Goal: Transaction & Acquisition: Download file/media

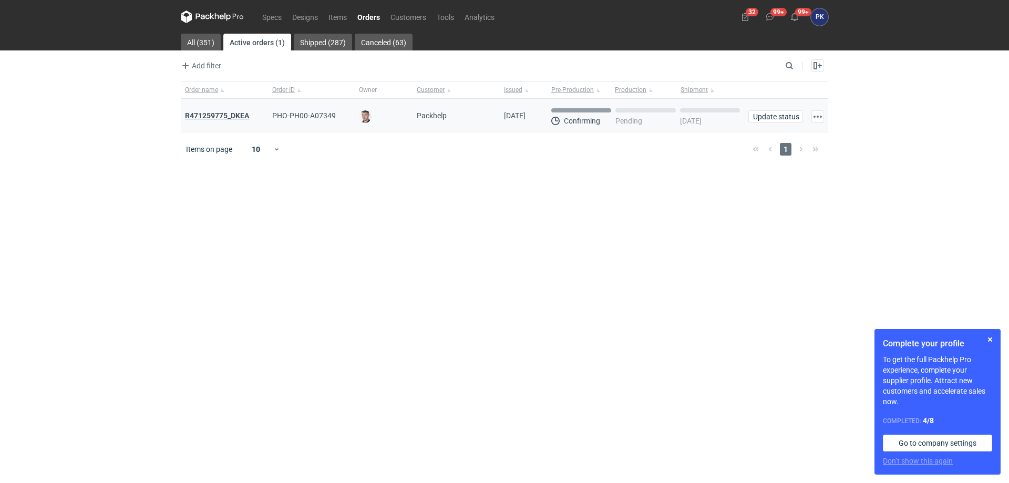
click at [193, 116] on strong "R471259775_DKEA" at bounding box center [217, 115] width 64 height 8
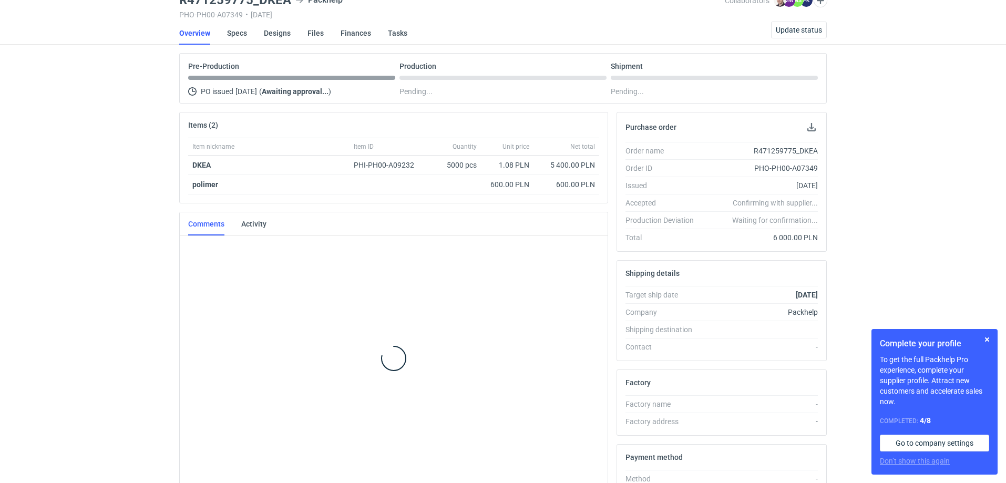
scroll to position [59, 0]
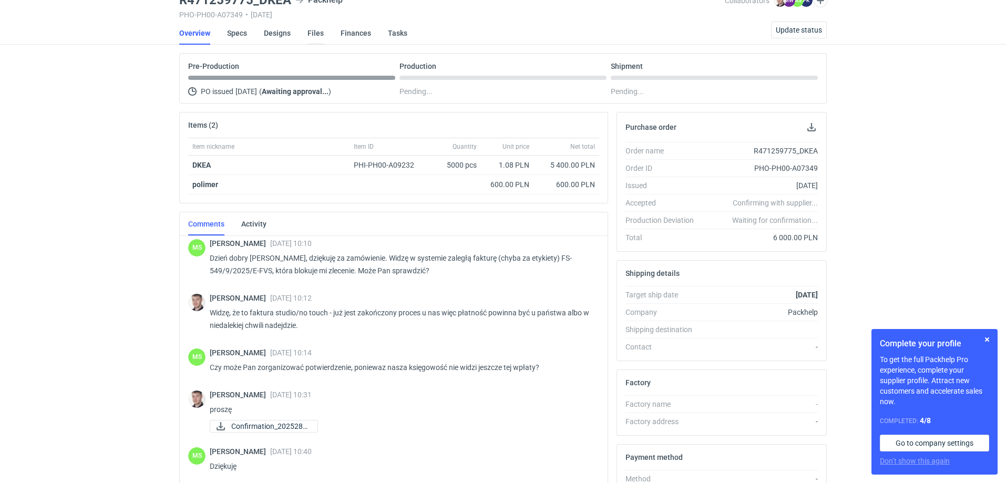
click at [315, 36] on link "Files" at bounding box center [316, 33] width 16 height 23
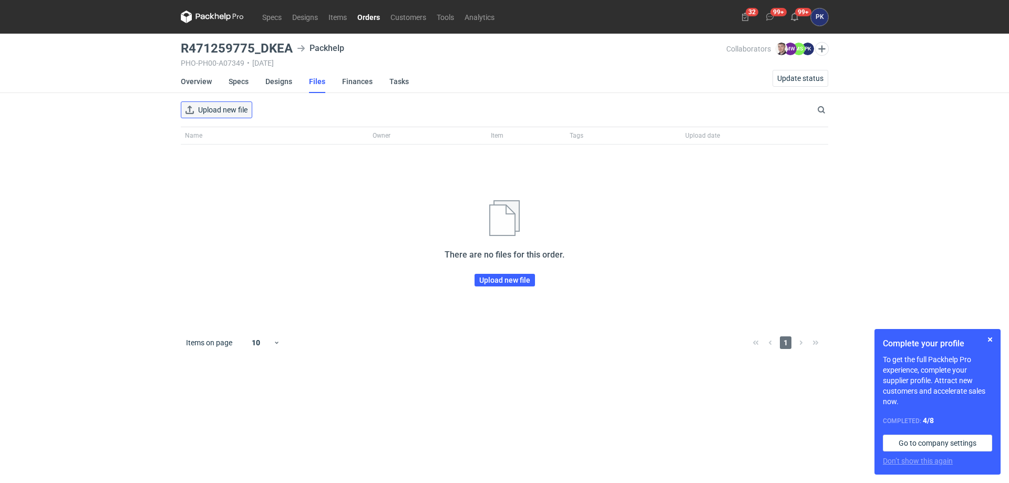
click at [248, 110] on span "Upload new file" at bounding box center [222, 109] width 49 height 7
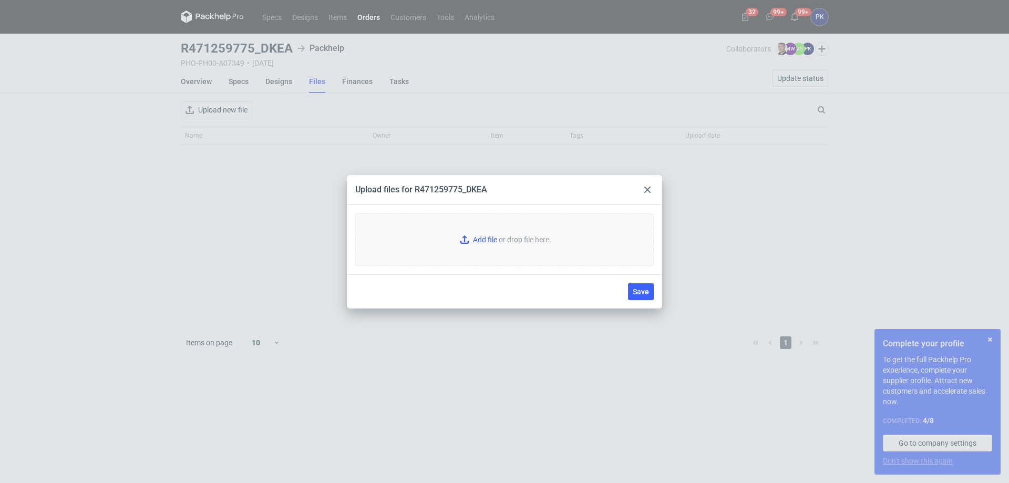
click at [649, 190] on icon at bounding box center [647, 190] width 6 height 6
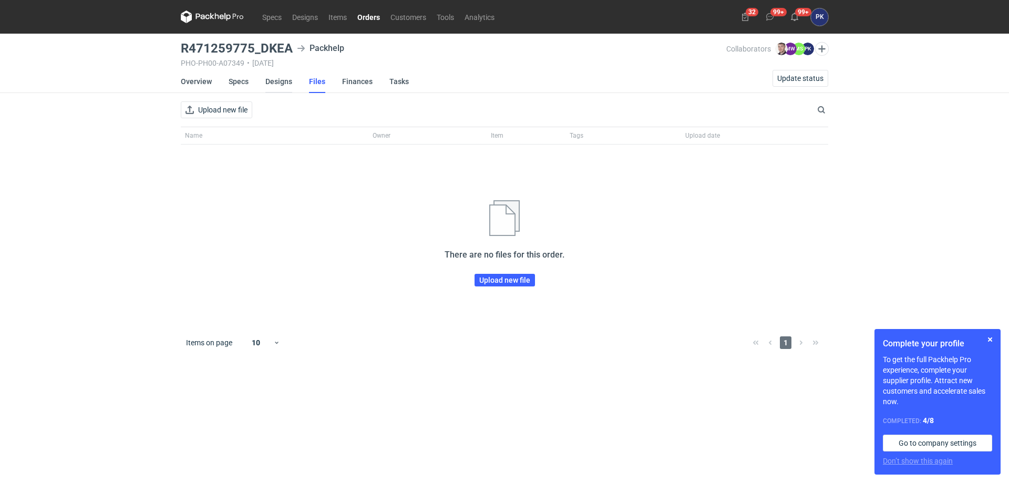
click at [280, 84] on link "Designs" at bounding box center [278, 81] width 27 height 23
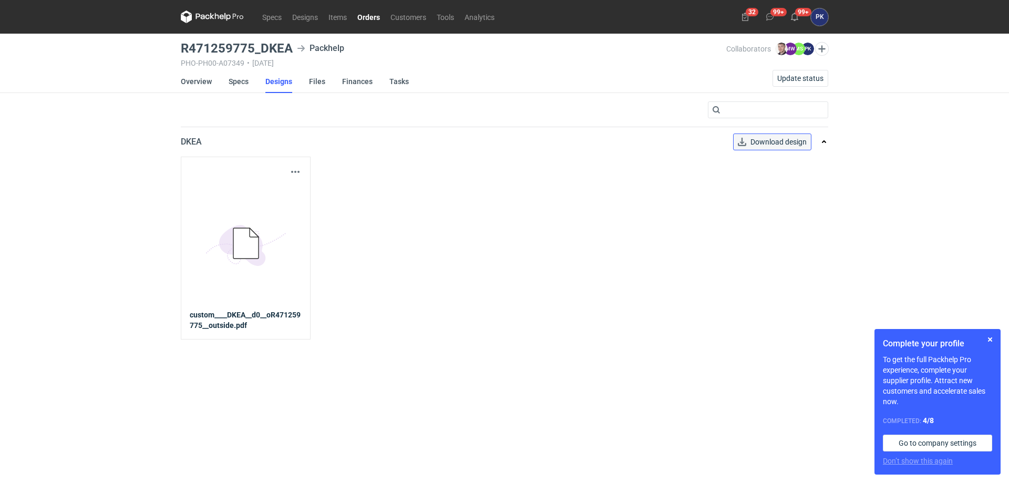
click at [787, 145] on span "Download design" at bounding box center [779, 141] width 56 height 7
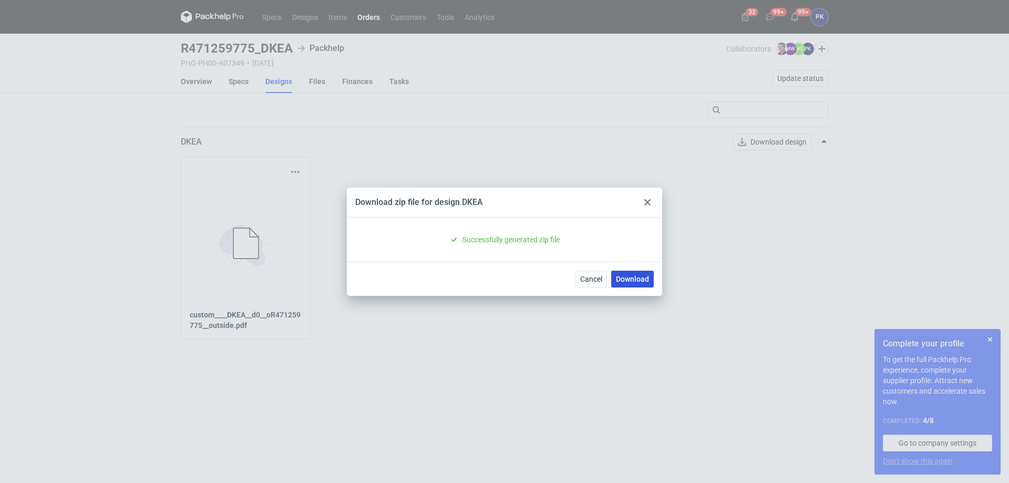
click at [645, 278] on link "Download" at bounding box center [632, 279] width 43 height 17
